Goal: Task Accomplishment & Management: Use online tool/utility

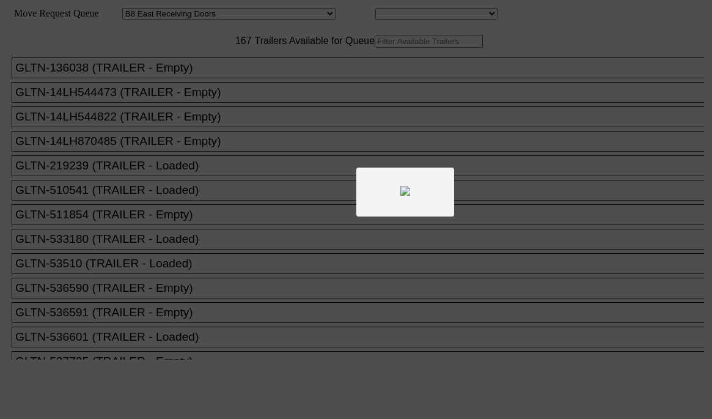
select select "536"
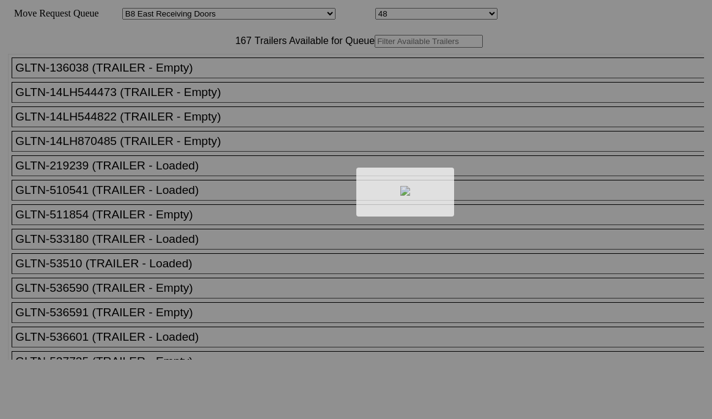
click at [192, 56] on div at bounding box center [356, 209] width 712 height 419
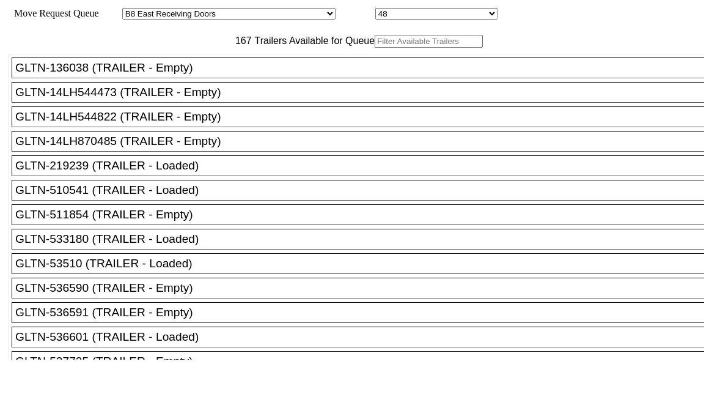
click at [375, 48] on input "text" at bounding box center [429, 41] width 108 height 13
paste input "415955"
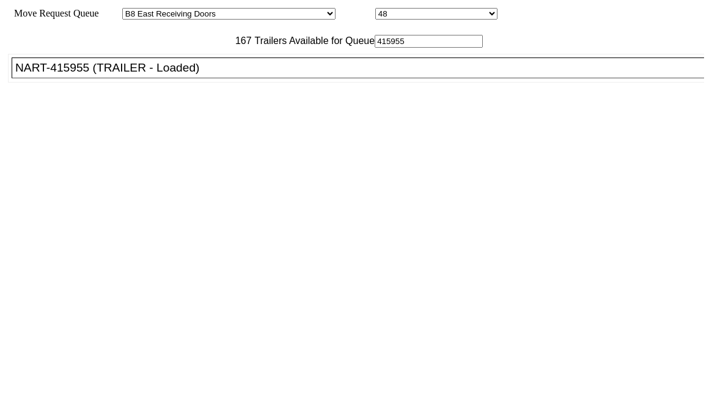
type input "415955"
click at [185, 75] on div "NART-415955 (TRAILER - Loaded)" at bounding box center [363, 67] width 696 height 13
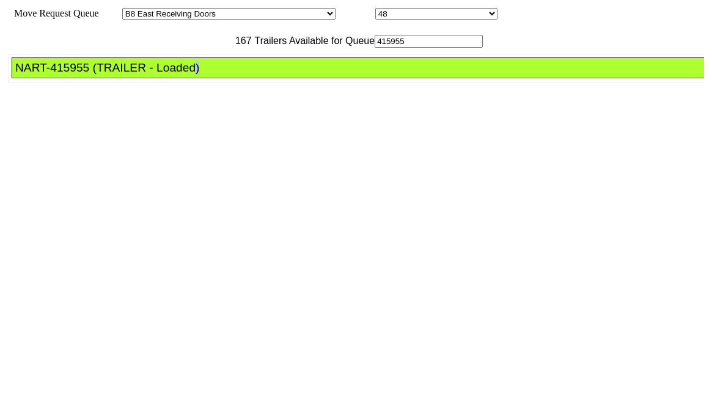
click at [185, 75] on div "NART-415955 (TRAILER - Loaded)" at bounding box center [363, 67] width 696 height 13
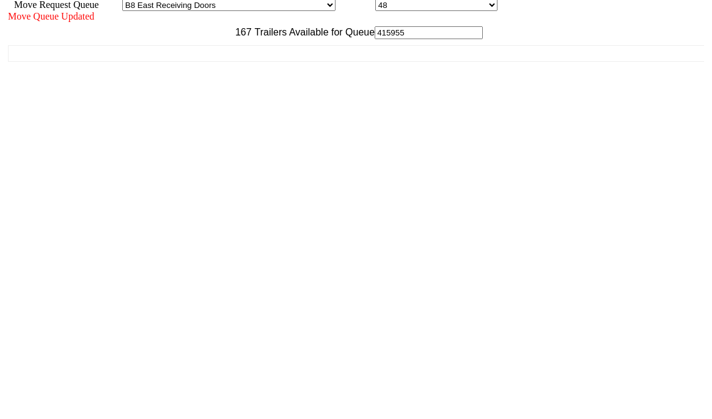
scroll to position [11, 0]
